Goal: Information Seeking & Learning: Learn about a topic

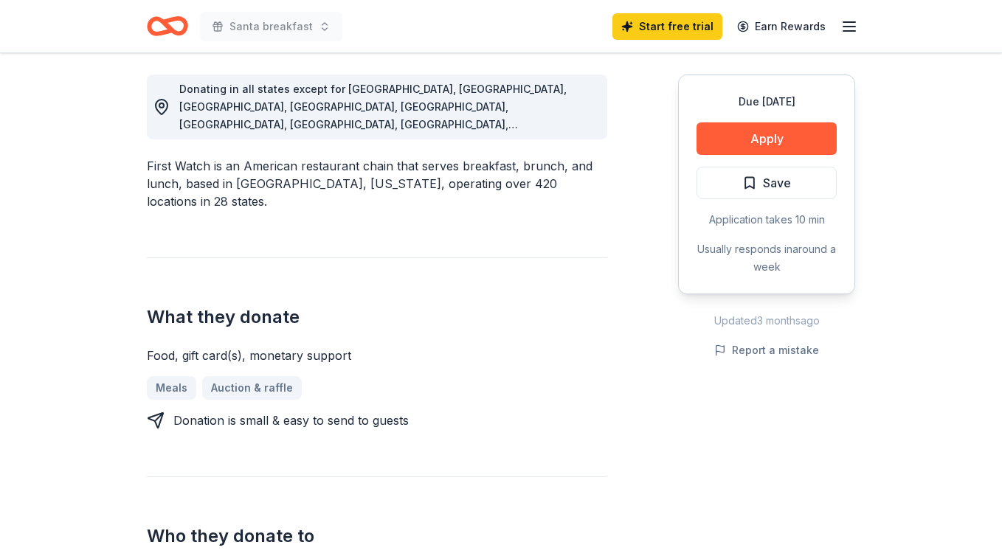
scroll to position [595, 0]
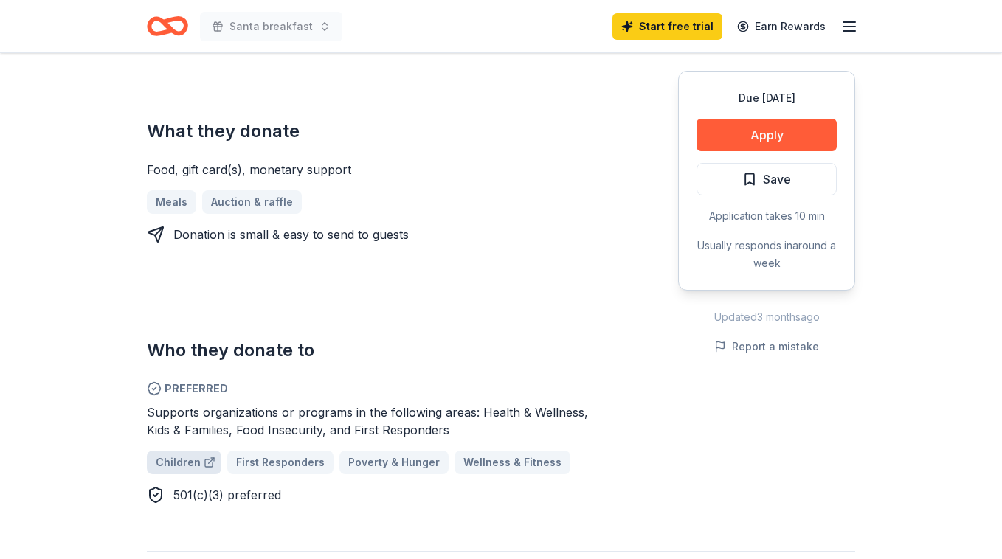
click at [180, 454] on span "Children" at bounding box center [178, 463] width 45 height 18
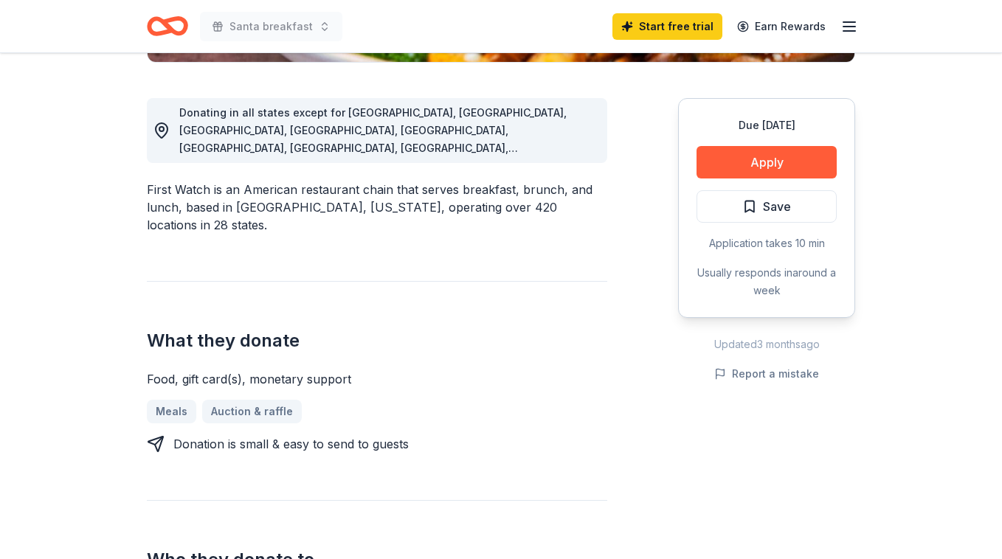
scroll to position [101, 0]
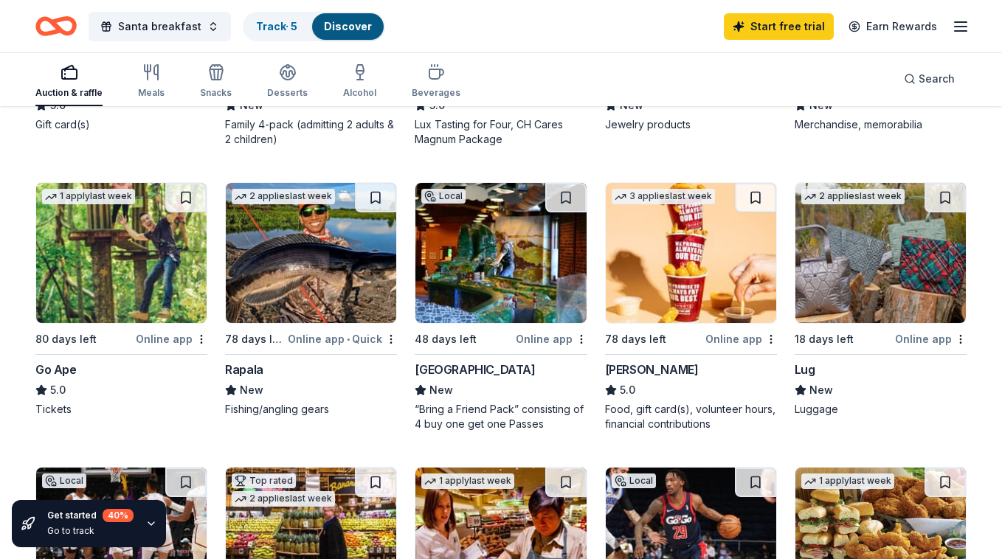
scroll to position [661, 0]
